Goal: Information Seeking & Learning: Learn about a topic

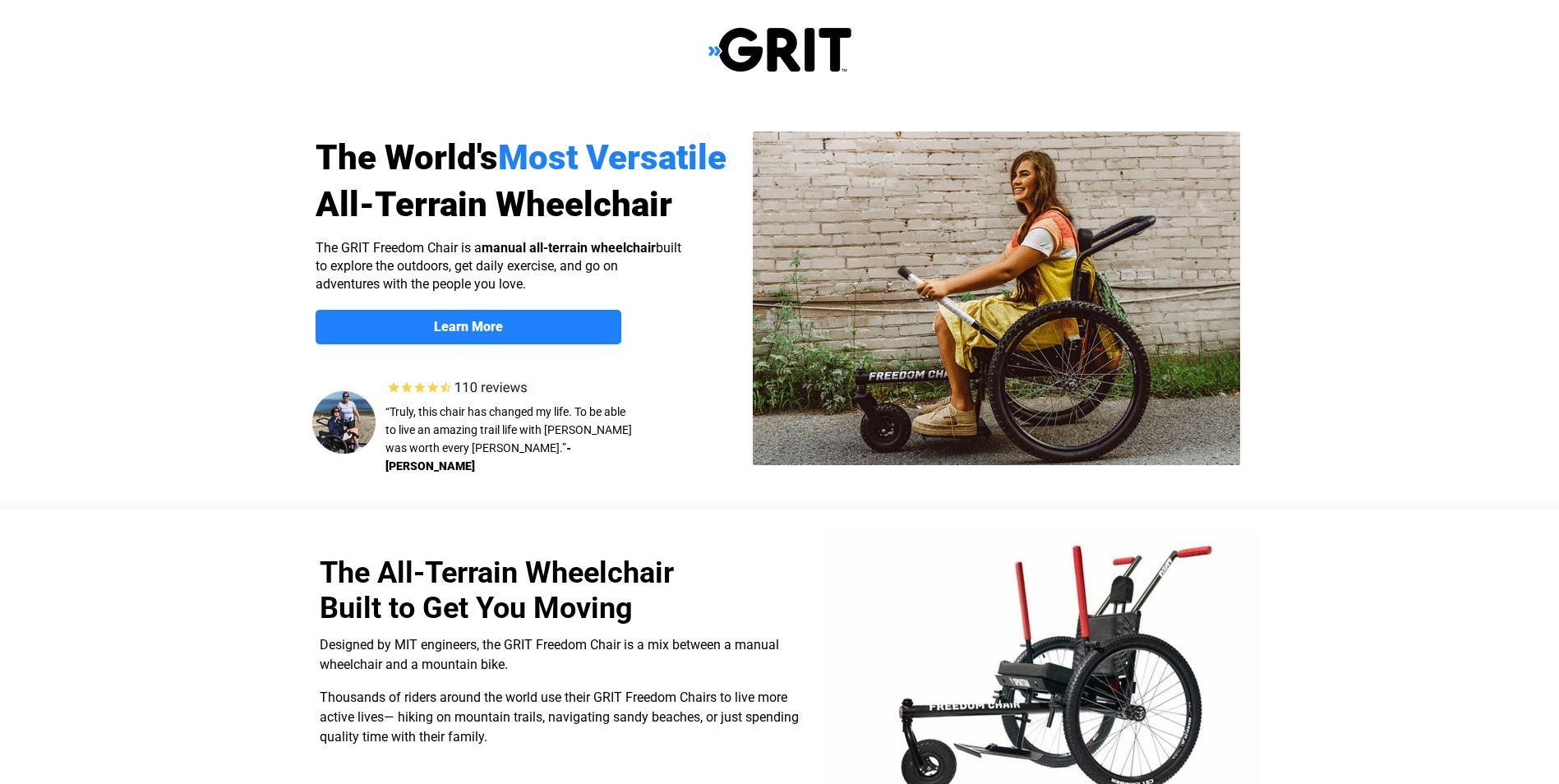
select select "US"
click at [475, 316] on link "Learn More" at bounding box center [468, 327] width 305 height 35
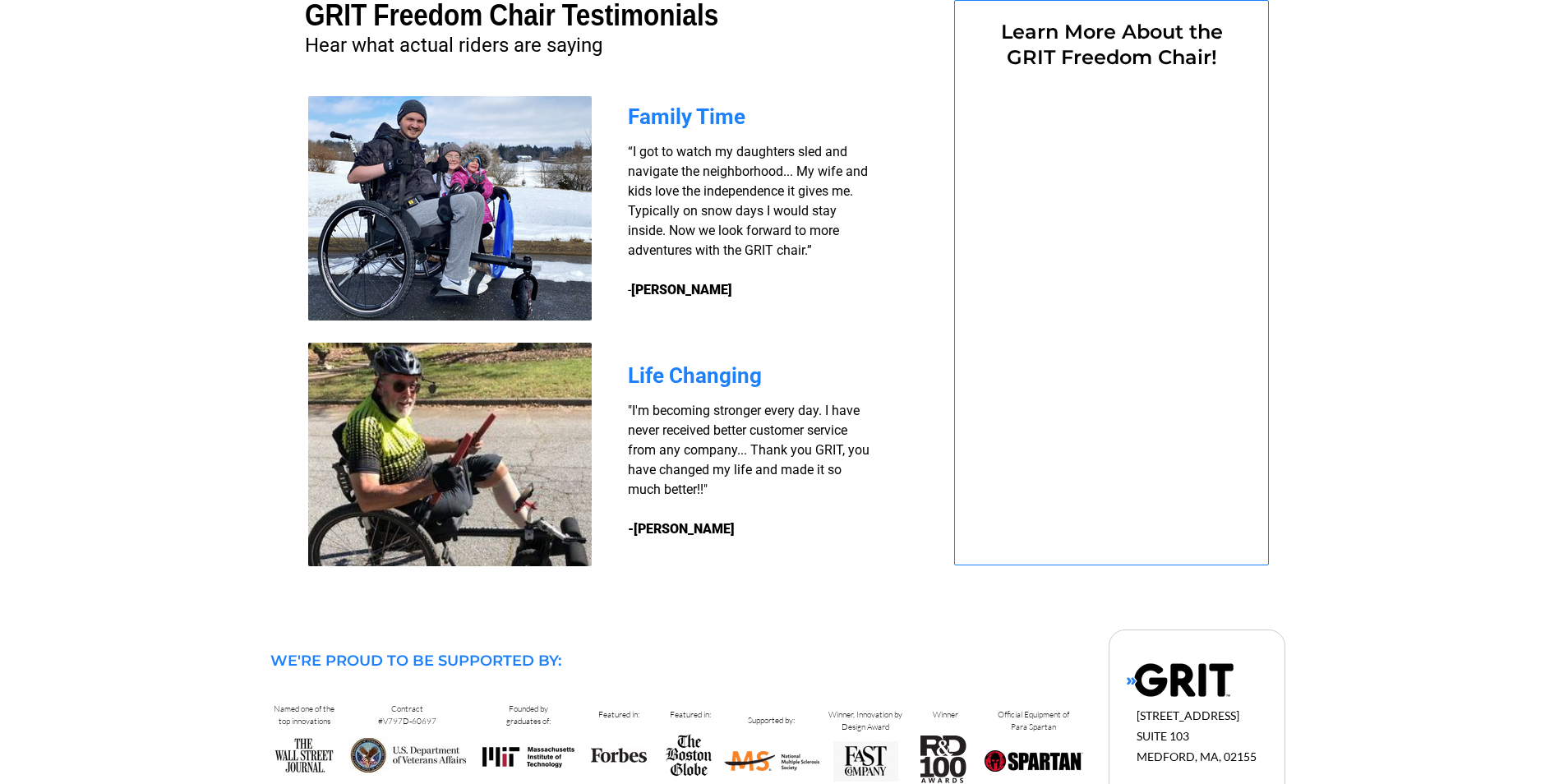
select select "US"
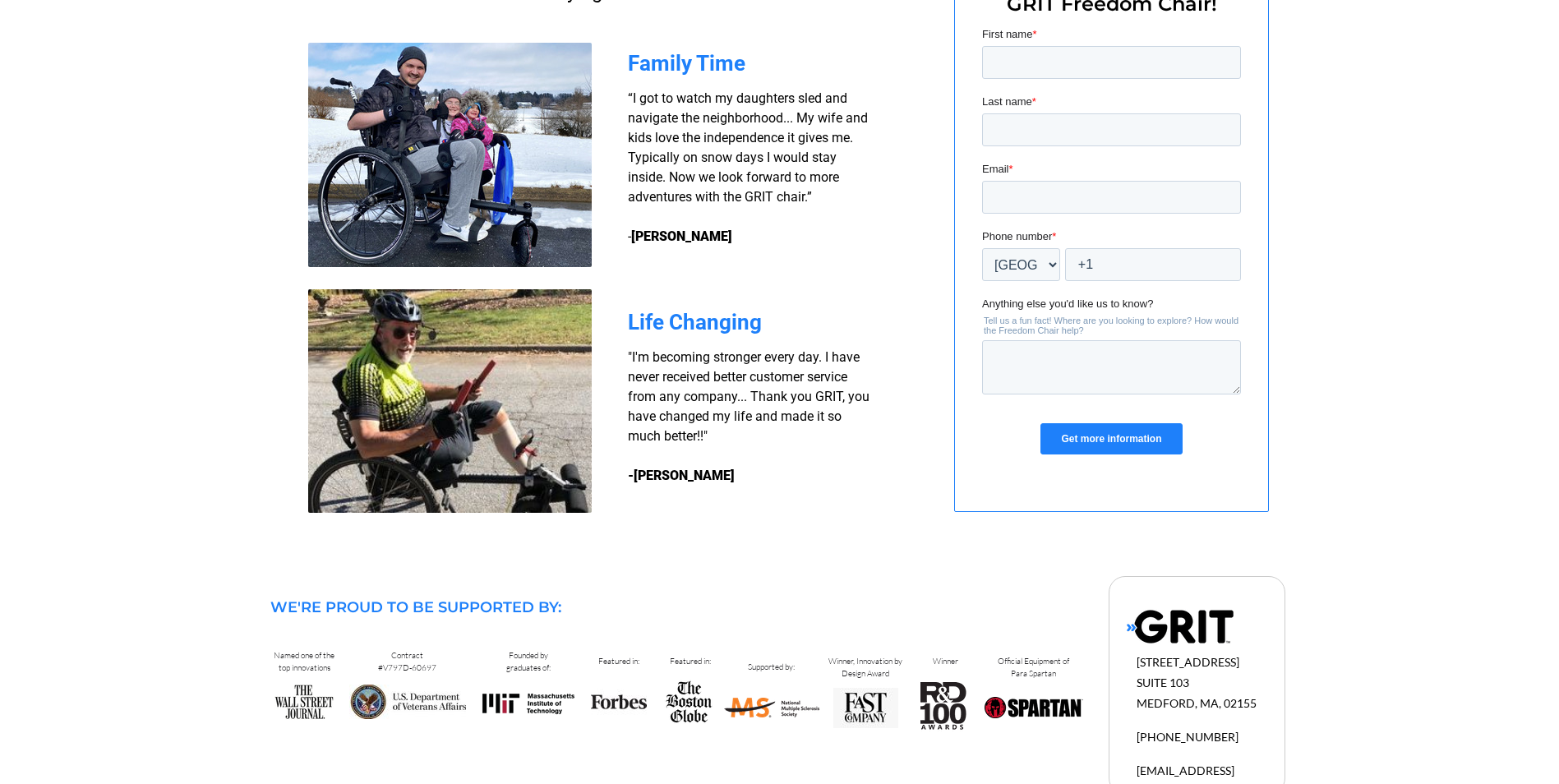
scroll to position [1356, 0]
